Goal: Transaction & Acquisition: Purchase product/service

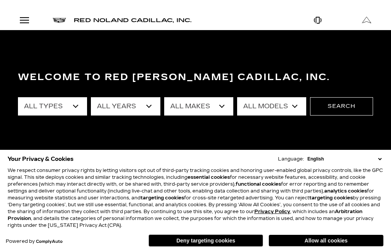
click at [81, 107] on select "All Types New Used Certified Used Demo" at bounding box center [52, 106] width 69 height 18
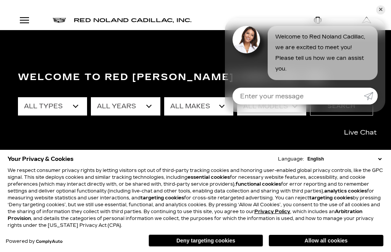
click at [150, 107] on select "All Years 2026 2025 2024 2023 2022 2021 2020 2019 2018 2017 2013" at bounding box center [125, 106] width 69 height 18
click at [153, 105] on select "All Years 2026 2025 2024 2023 2022 2021 2020 2019 2018 2017 2013" at bounding box center [125, 106] width 69 height 18
select select "2025"
click at [215, 108] on select "All Makes Cadillac GMC Honda Toyota" at bounding box center [198, 106] width 69 height 18
select select "Cadillac"
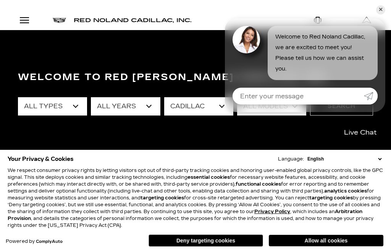
click at [380, 9] on link "✕" at bounding box center [380, 9] width 9 height 9
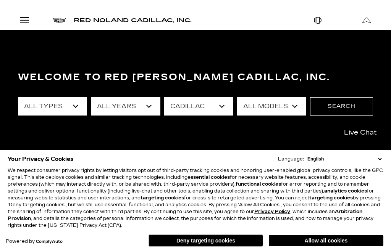
click at [299, 107] on select "All Models CT4 CT5 Escalade Escalade ESV ESCALADE IQ LYRIQ OPTIQ XT5 XT6" at bounding box center [271, 106] width 69 height 18
select select "XT6"
click at [354, 107] on button "Search" at bounding box center [341, 106] width 63 height 18
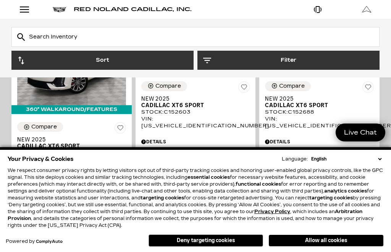
scroll to position [215, 0]
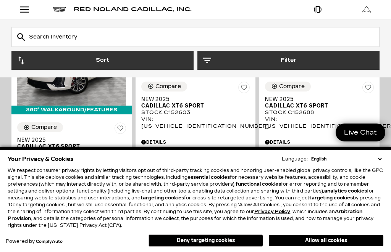
click at [239, 241] on button "Deny targeting cookies" at bounding box center [206, 241] width 115 height 12
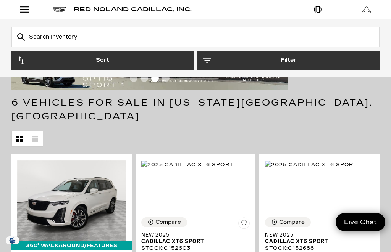
scroll to position [0, 0]
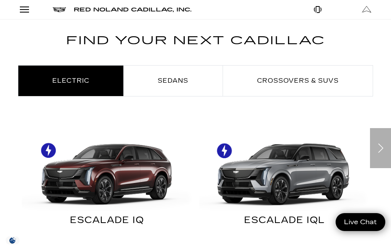
scroll to position [357, 0]
